Goal: Task Accomplishment & Management: Manage account settings

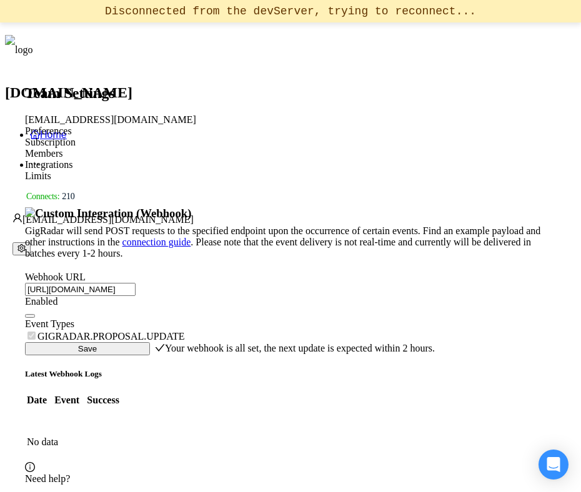
scroll to position [114, 0]
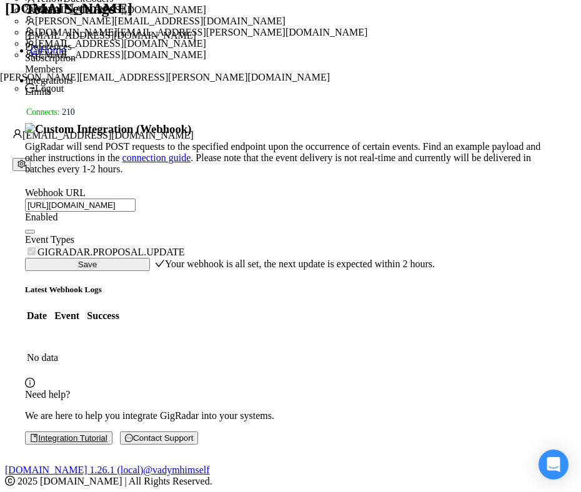
click at [391, 223] on div at bounding box center [290, 228] width 531 height 11
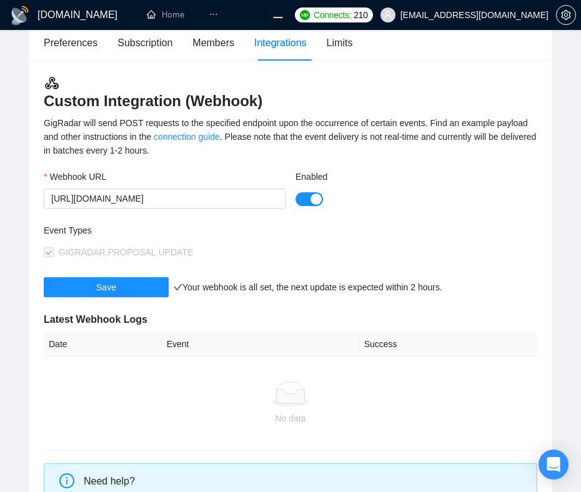
scroll to position [116, 0]
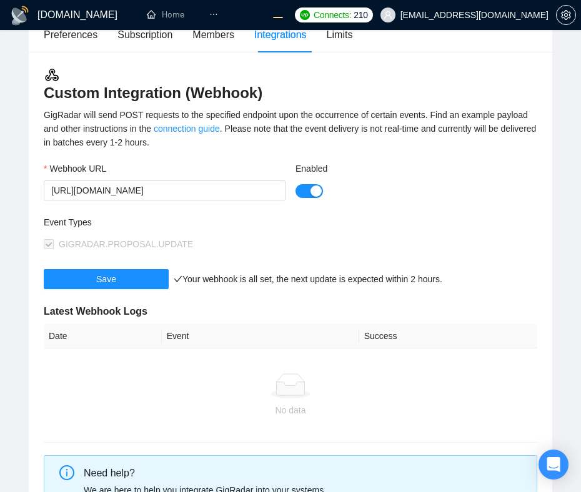
click at [195, 255] on div "Event Types GIGRADAR.PROPOSAL.UPDATE" at bounding box center [167, 242] width 247 height 54
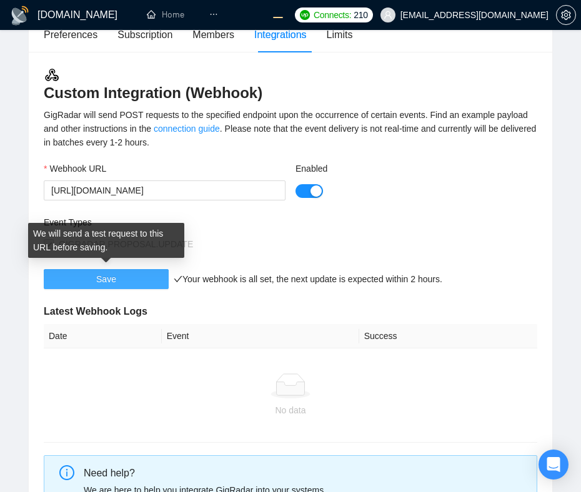
click at [135, 274] on button "Save" at bounding box center [106, 279] width 125 height 20
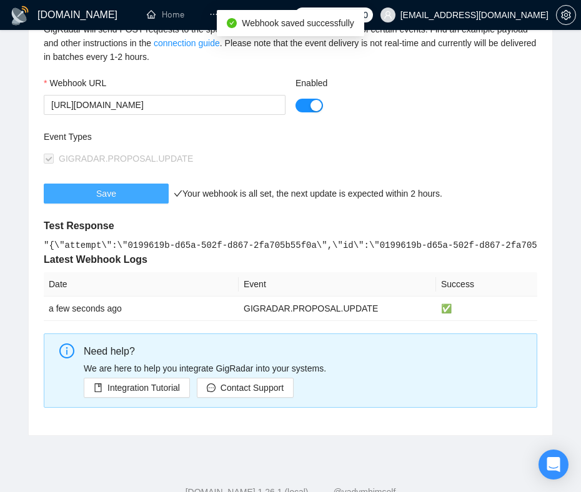
scroll to position [209, 0]
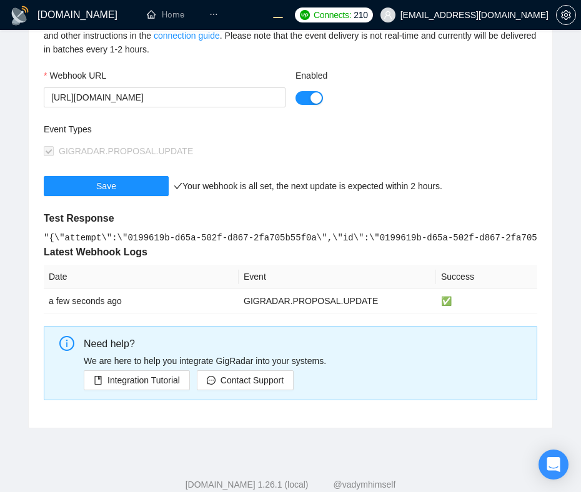
click at [420, 210] on div "Save Your webhook is all set, the next update is expected within 2 hours." at bounding box center [243, 193] width 398 height 35
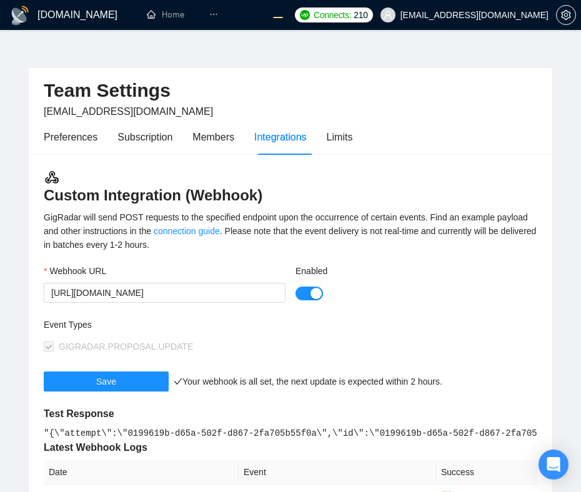
scroll to position [12, 0]
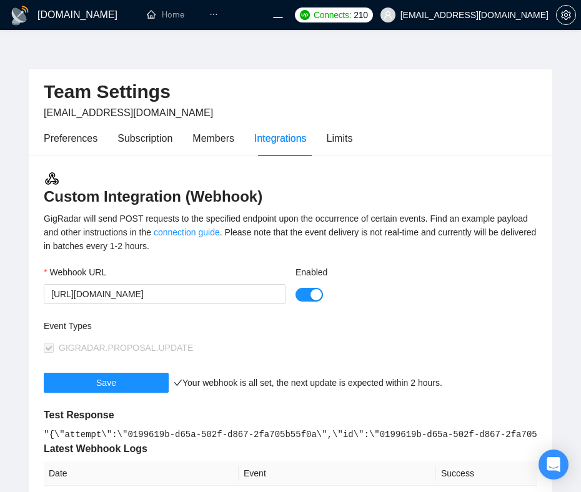
click at [154, 335] on div "Event Types" at bounding box center [167, 328] width 247 height 19
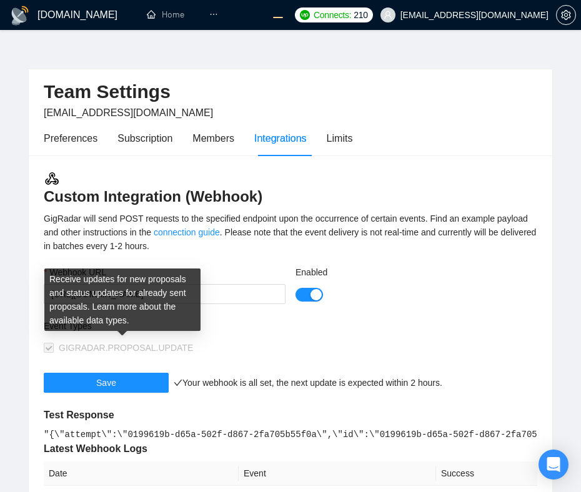
click at [150, 344] on span "GIGRADAR.PROPOSAL.UPDATE" at bounding box center [126, 348] width 134 height 10
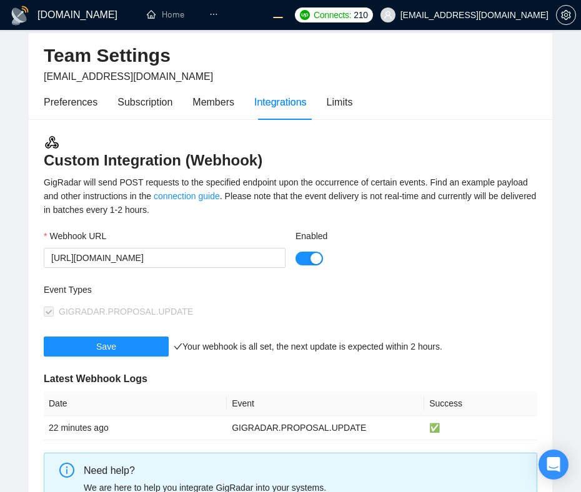
scroll to position [40, 0]
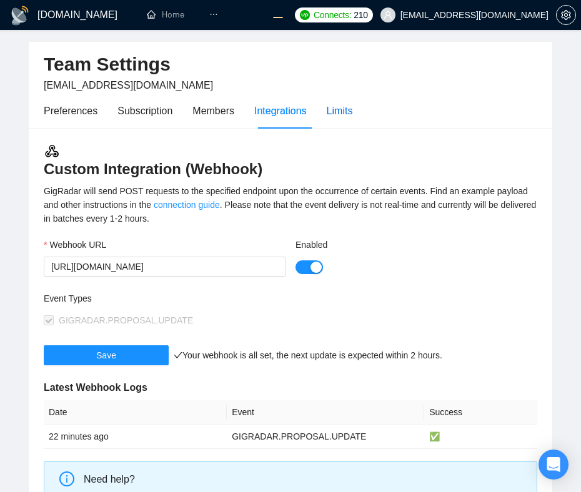
click at [344, 107] on div "Limits" at bounding box center [340, 111] width 26 height 16
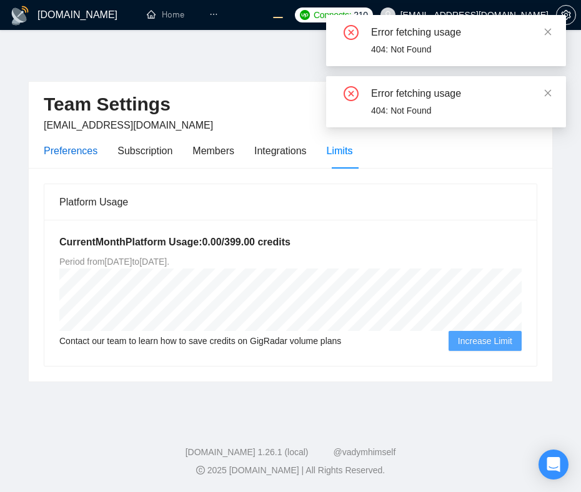
click at [97, 146] on div "Preferences" at bounding box center [71, 151] width 54 height 16
